Goal: Book appointment/travel/reservation

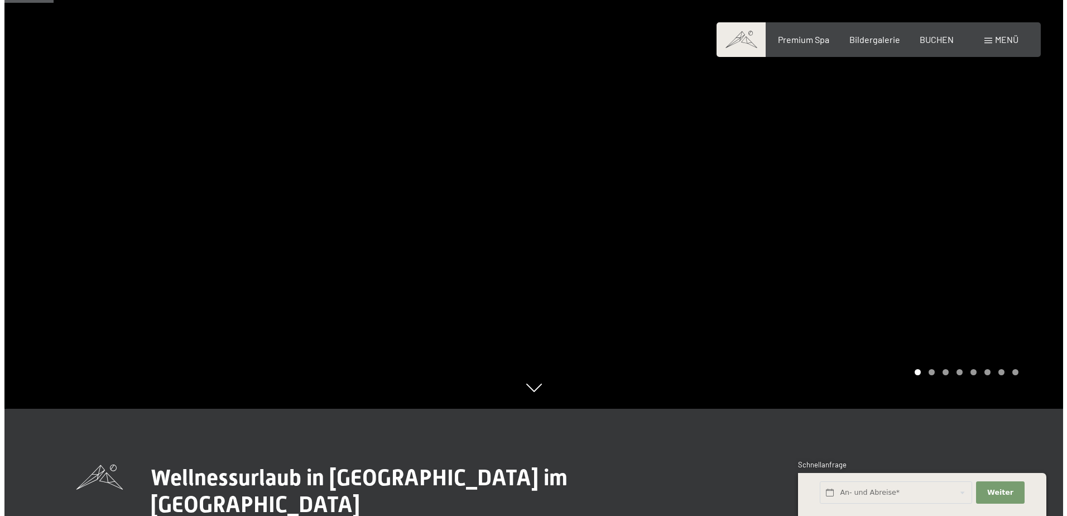
scroll to position [335, 0]
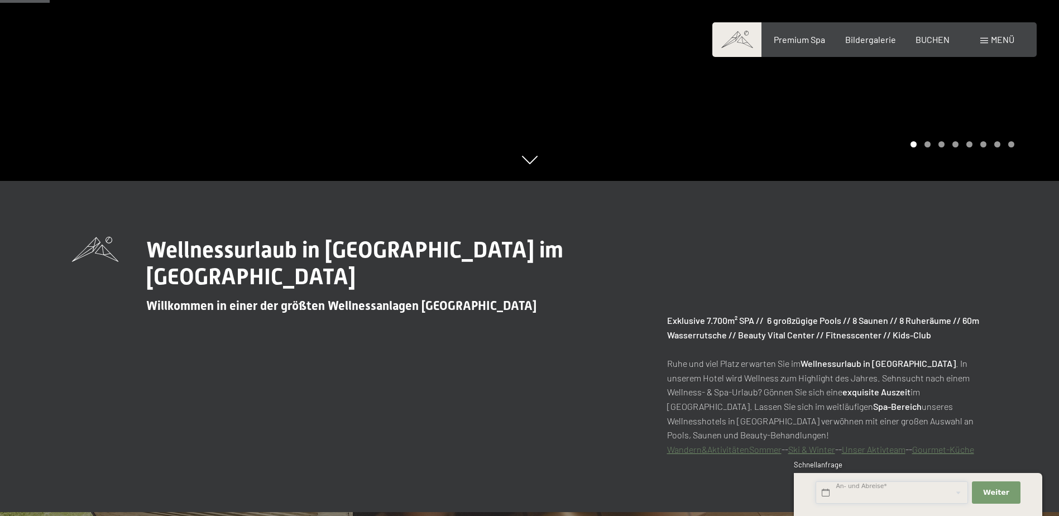
click at [859, 492] on input "text" at bounding box center [891, 492] width 152 height 23
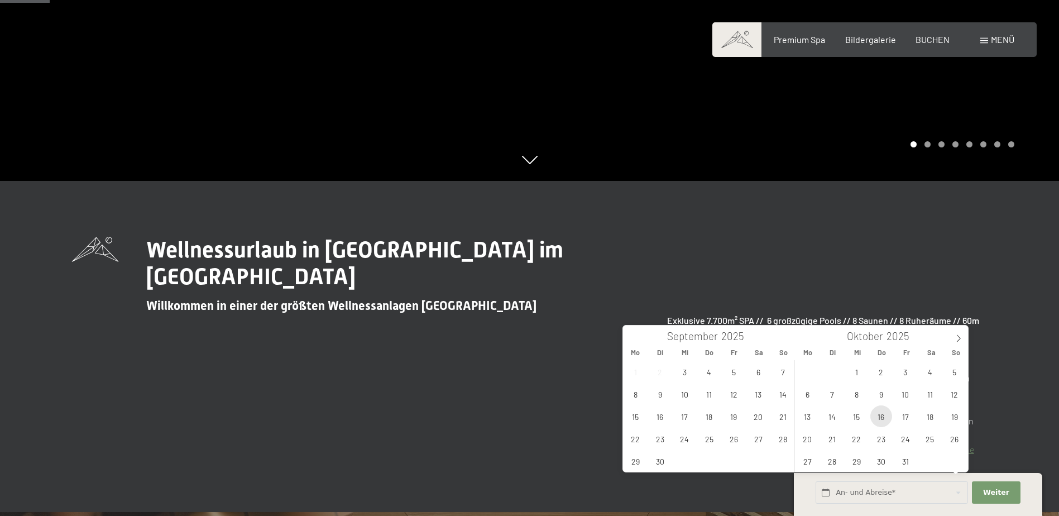
click at [880, 416] on span "16" at bounding box center [881, 416] width 22 height 22
click at [957, 422] on span "19" at bounding box center [954, 416] width 22 height 22
type input "[DATE] - [DATE]"
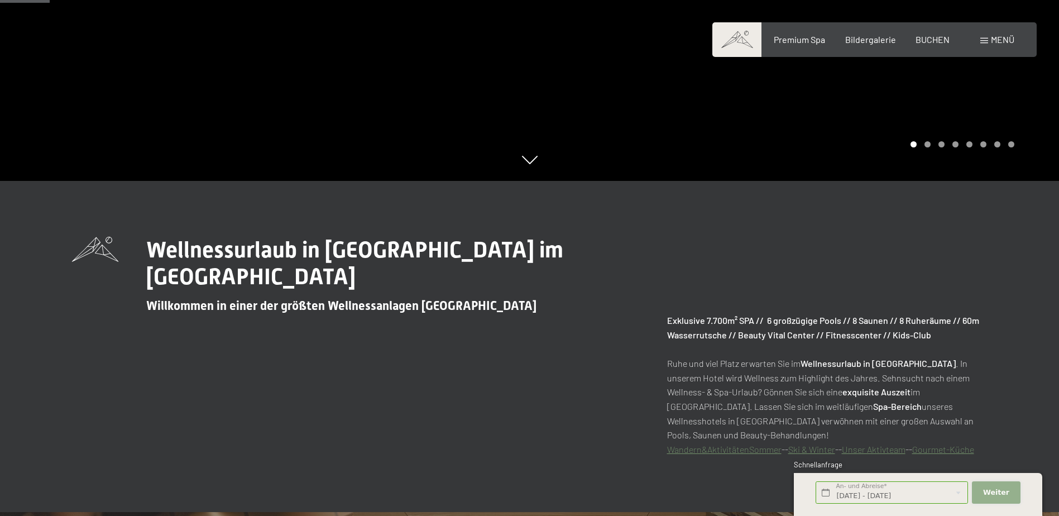
click at [999, 490] on span "Weiter" at bounding box center [996, 492] width 26 height 10
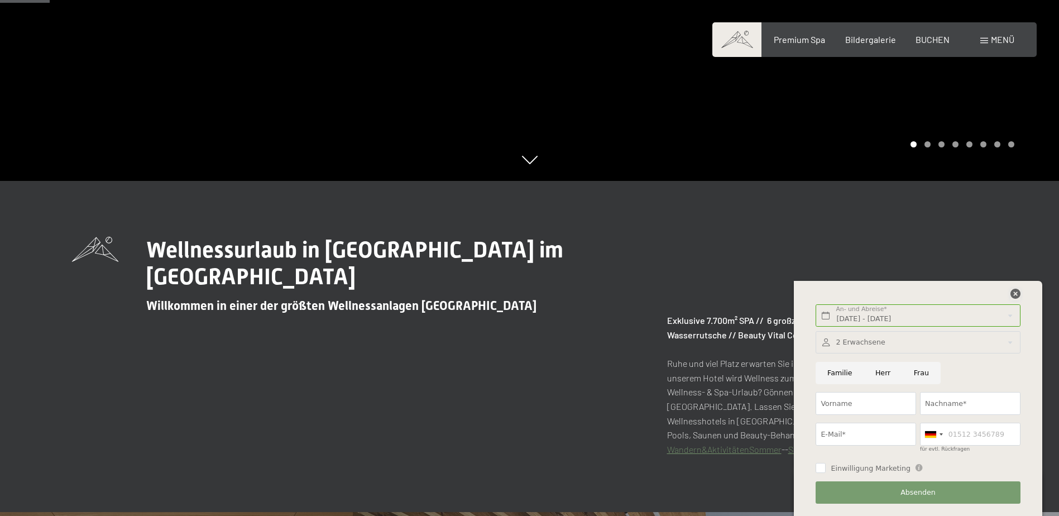
click at [1011, 296] on icon at bounding box center [1015, 293] width 10 height 10
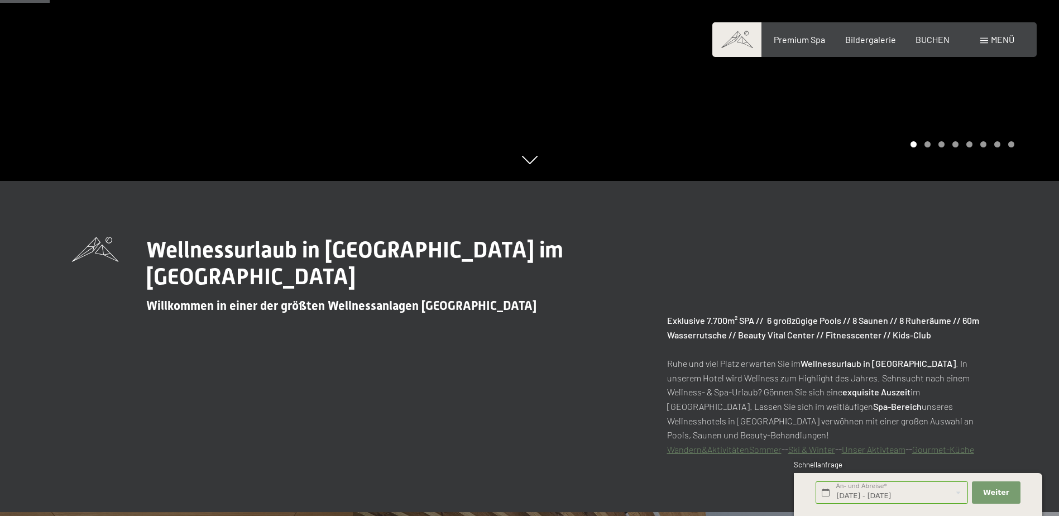
click at [1006, 46] on div "Menü" at bounding box center [997, 39] width 34 height 12
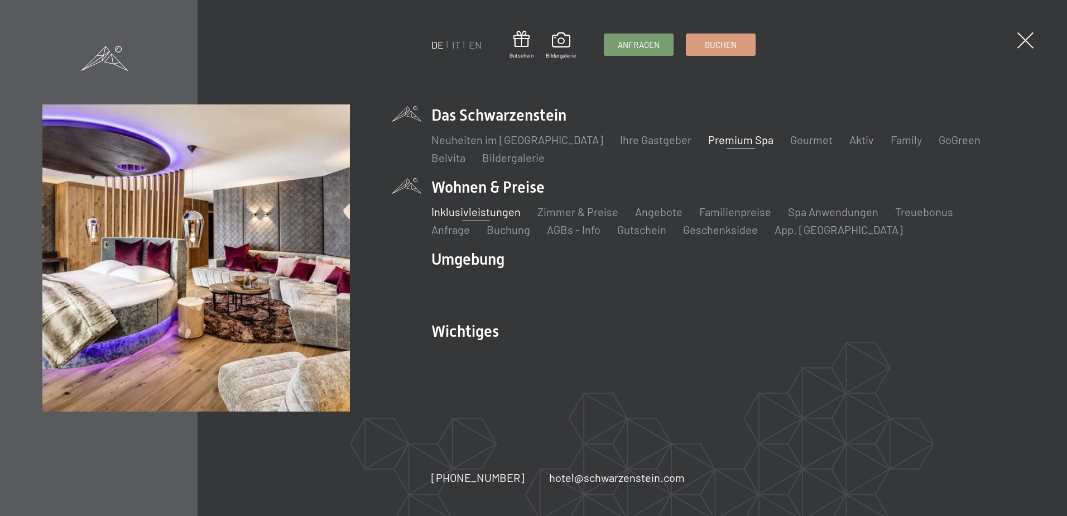
click at [489, 213] on link "Inklusivleistungen" at bounding box center [475, 211] width 89 height 13
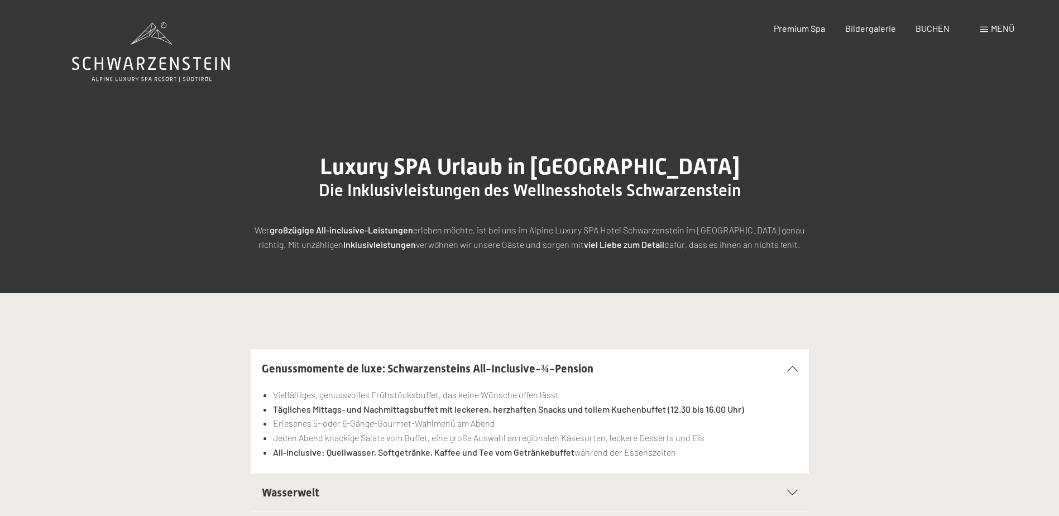
click at [989, 30] on div "Menü" at bounding box center [997, 28] width 34 height 12
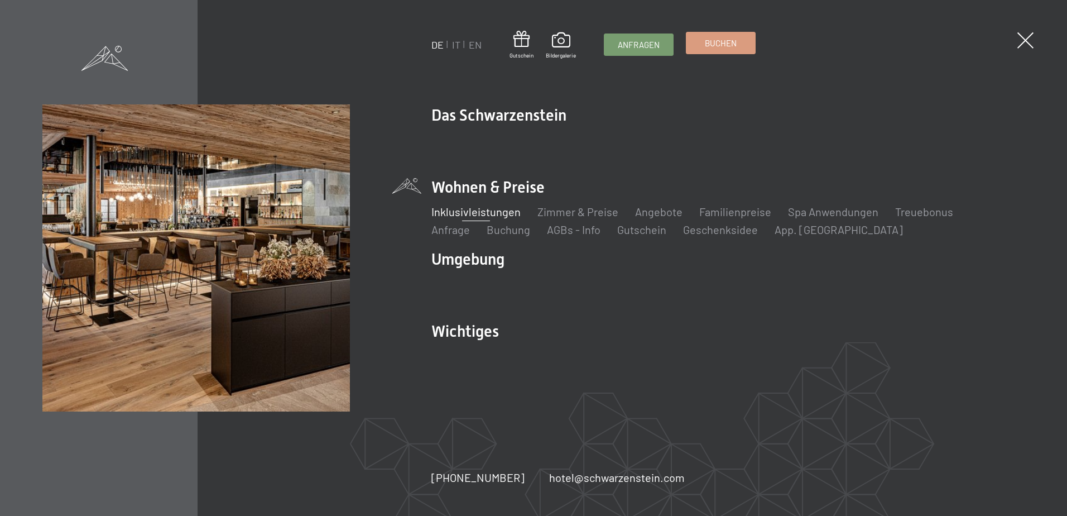
click at [716, 42] on span "Buchen" at bounding box center [721, 43] width 32 height 12
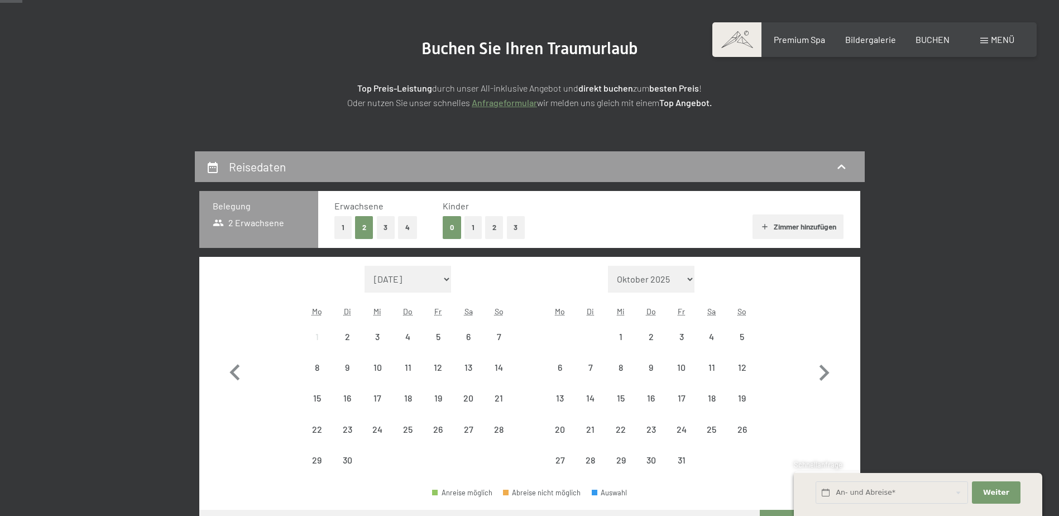
scroll to position [167, 0]
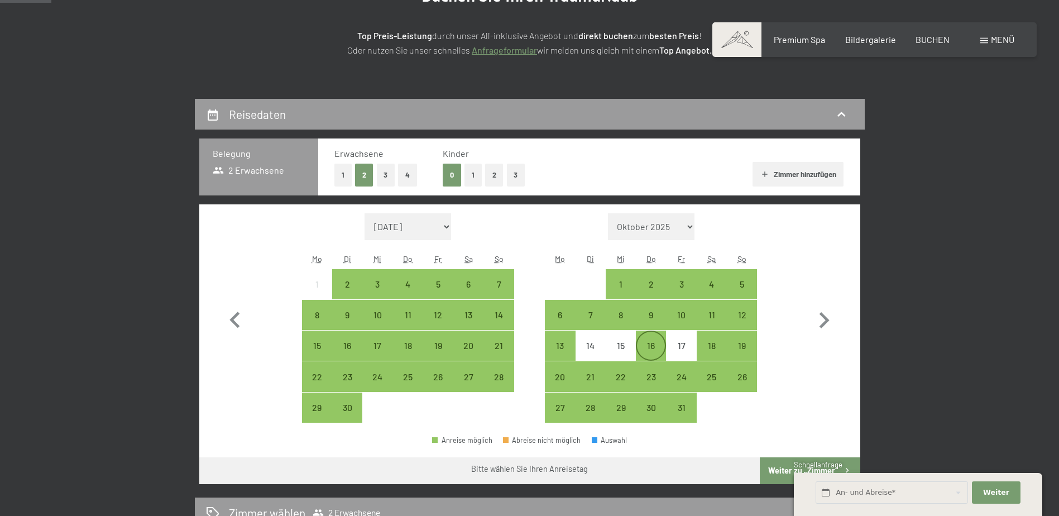
click at [643, 353] on div "16" at bounding box center [651, 355] width 28 height 28
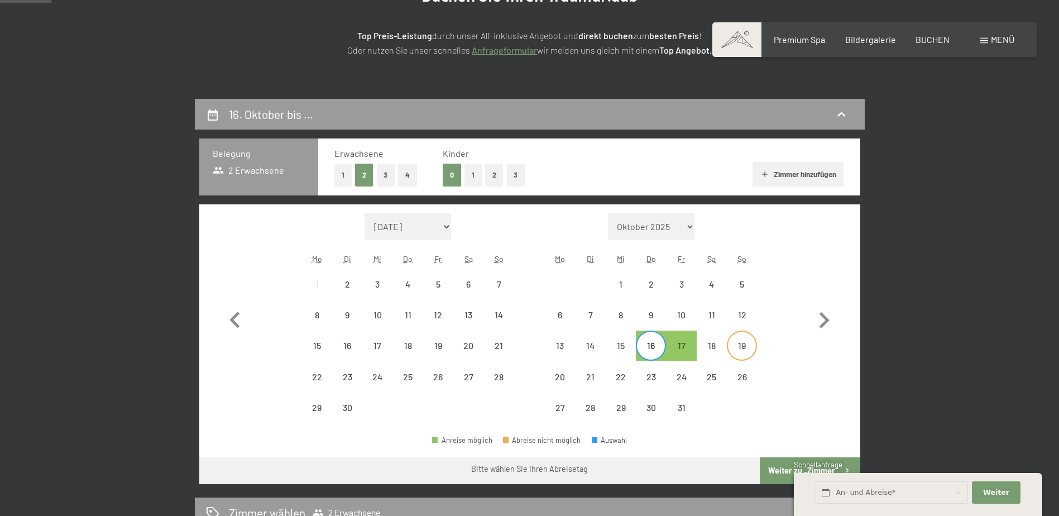
click at [737, 348] on div "19" at bounding box center [742, 355] width 28 height 28
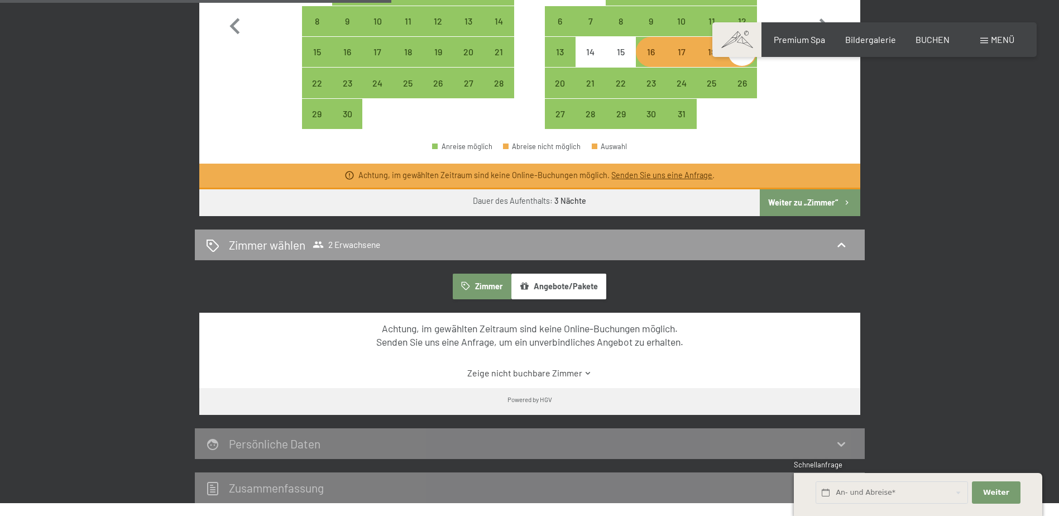
scroll to position [446, 0]
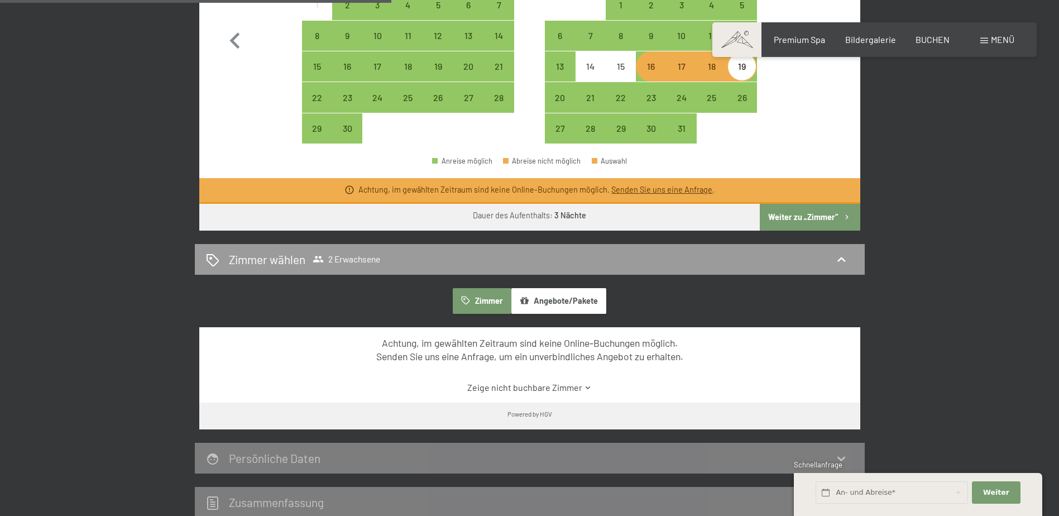
click at [800, 214] on button "Weiter zu „Zimmer“" at bounding box center [809, 217] width 100 height 27
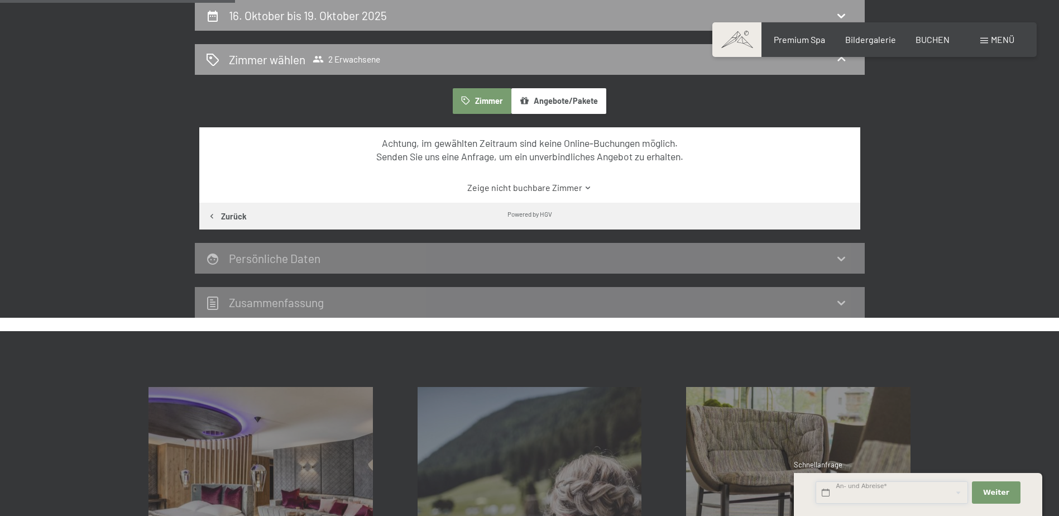
click at [870, 496] on input "text" at bounding box center [891, 492] width 152 height 23
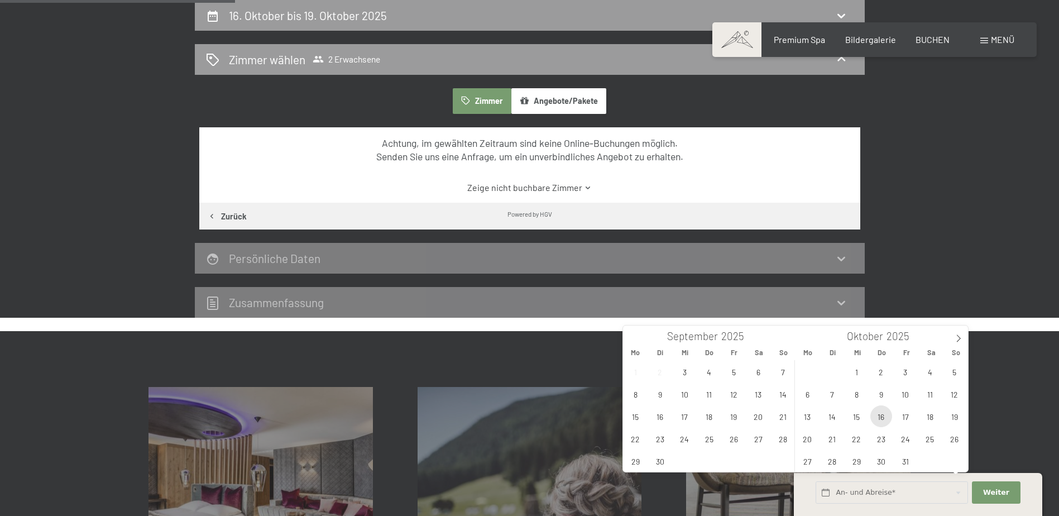
click at [879, 423] on span "16" at bounding box center [881, 416] width 22 height 22
click at [954, 422] on span "19" at bounding box center [954, 416] width 22 height 22
type input "[DATE] - [DATE]"
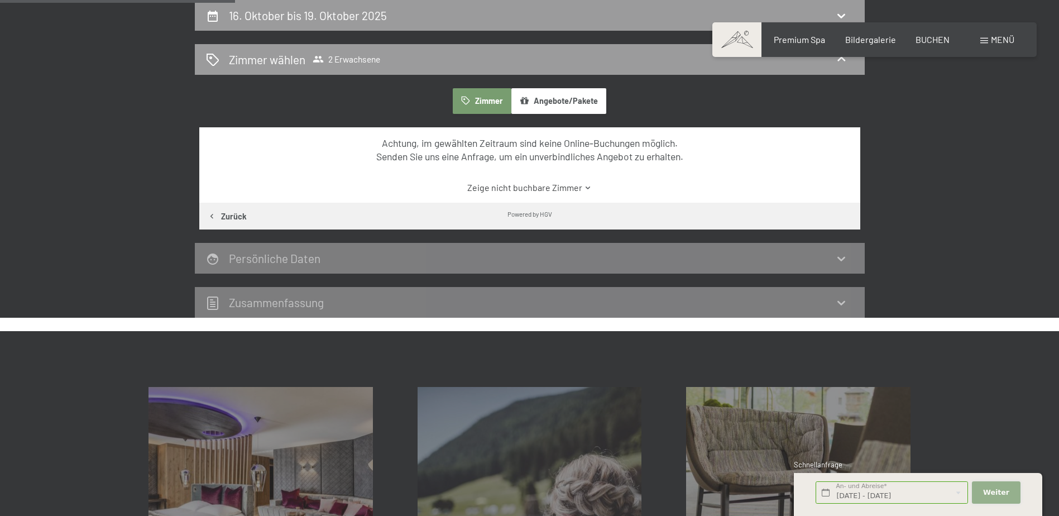
click at [1001, 493] on span "Weiter" at bounding box center [996, 492] width 26 height 10
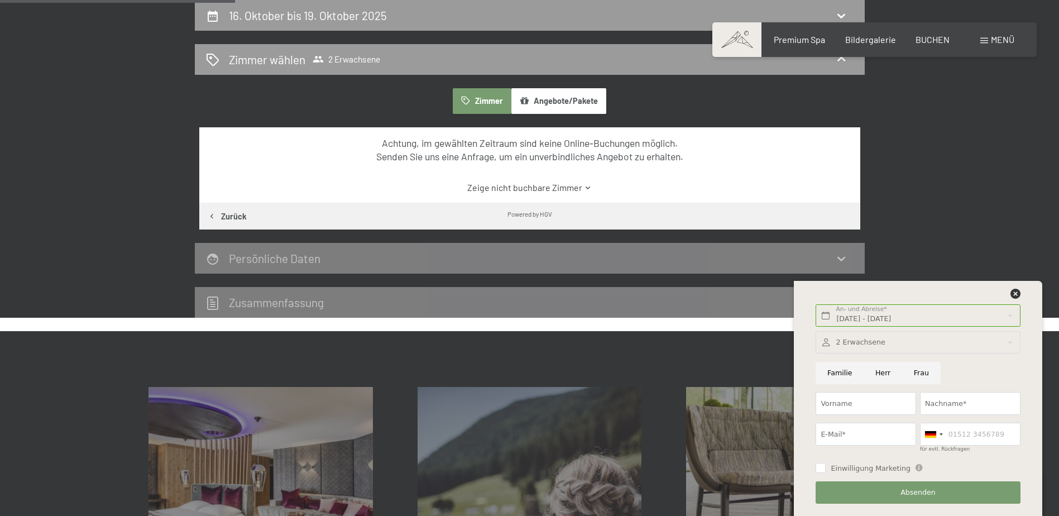
click at [884, 372] on input "Herr" at bounding box center [882, 373] width 39 height 23
radio input "true"
click at [881, 394] on input "Vorname" at bounding box center [865, 403] width 100 height 23
type input "[PERSON_NAME]"
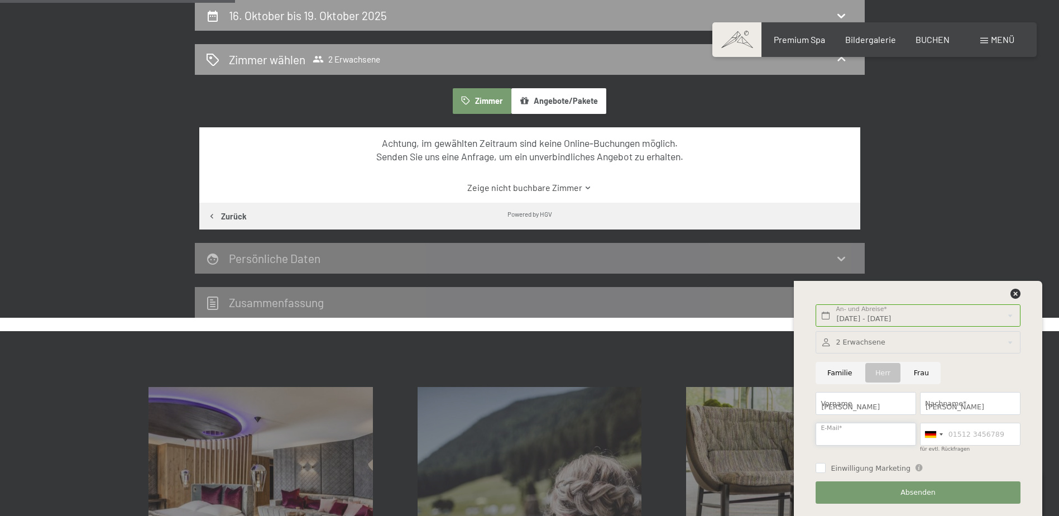
type input "[EMAIL_ADDRESS][DOMAIN_NAME]"
click at [973, 436] on input "für evtl. Rückfragen" at bounding box center [970, 433] width 100 height 23
click at [928, 494] on span "Absenden" at bounding box center [917, 492] width 35 height 10
